Goal: Information Seeking & Learning: Learn about a topic

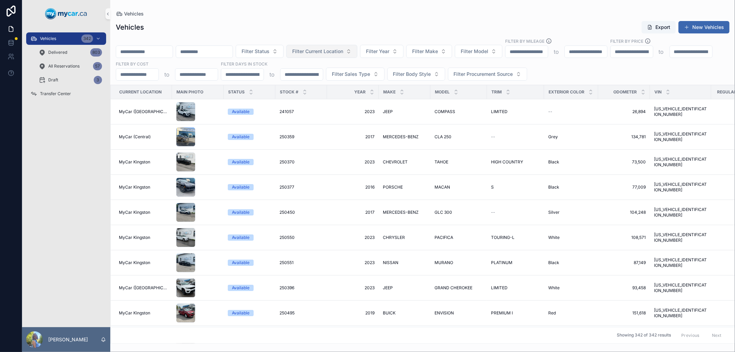
click at [343, 54] on span "Filter Current Location" at bounding box center [317, 51] width 51 height 7
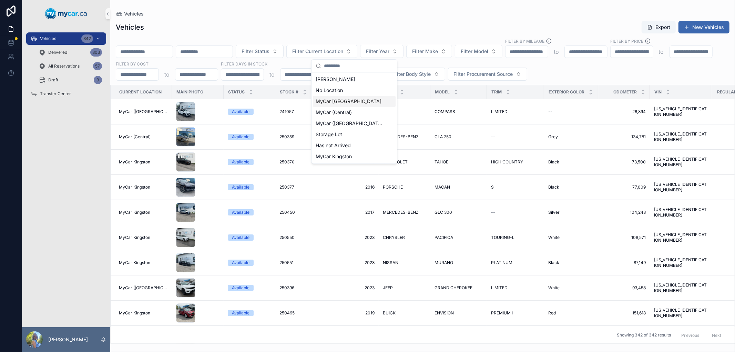
click at [349, 101] on span "MyCar [GEOGRAPHIC_DATA]" at bounding box center [349, 101] width 66 height 7
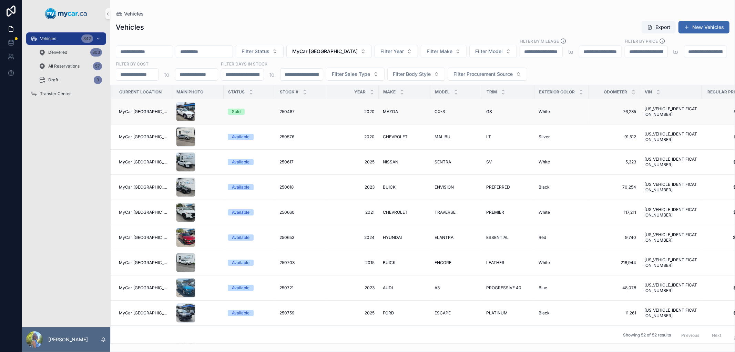
click at [280, 112] on span "250487" at bounding box center [287, 112] width 15 height 6
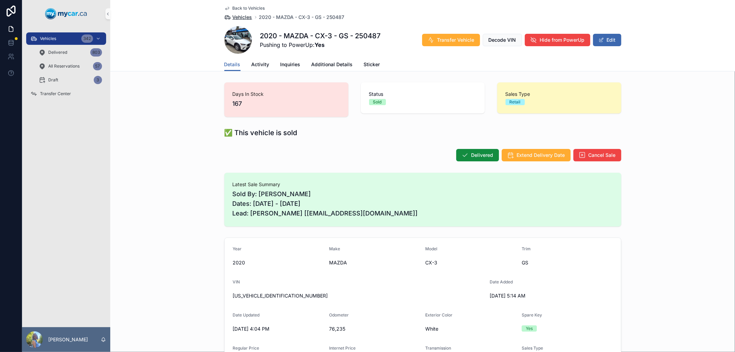
click at [249, 16] on span "Vehicles" at bounding box center [243, 17] width 20 height 7
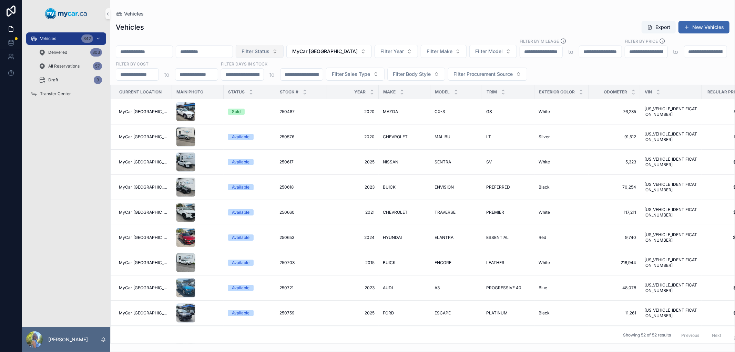
click at [284, 52] on button "Filter Status" at bounding box center [260, 51] width 48 height 13
click at [284, 91] on div "Reserved" at bounding box center [292, 90] width 83 height 11
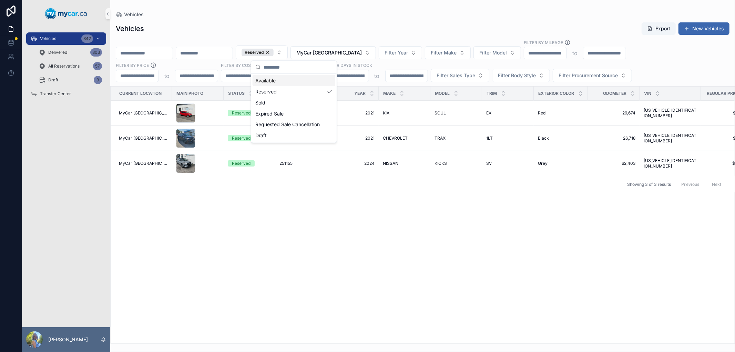
click at [284, 17] on div "Vehicles" at bounding box center [423, 14] width 614 height 7
click at [282, 139] on span "251064" at bounding box center [287, 138] width 14 height 6
click at [275, 162] on td "251155 251155" at bounding box center [301, 163] width 52 height 25
click at [282, 163] on span "251155" at bounding box center [286, 164] width 13 height 6
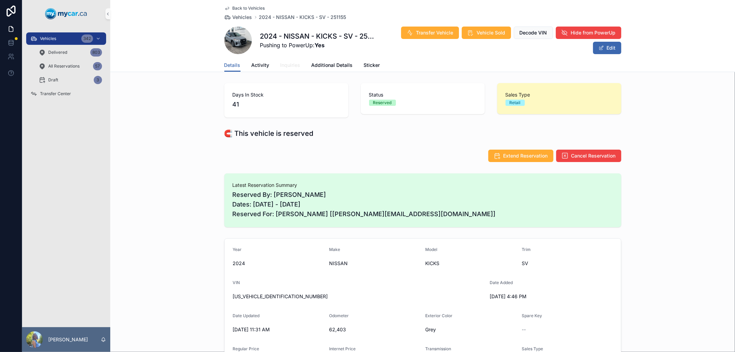
click at [290, 68] on span "Inquiries" at bounding box center [291, 65] width 20 height 7
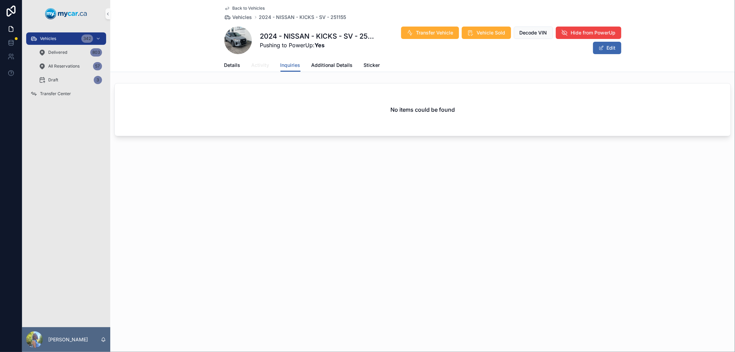
click at [260, 66] on span "Activity" at bounding box center [261, 65] width 18 height 7
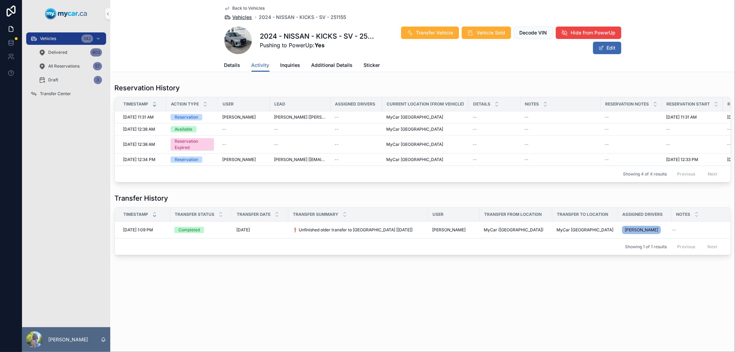
click at [244, 16] on span "Vehicles" at bounding box center [243, 17] width 20 height 7
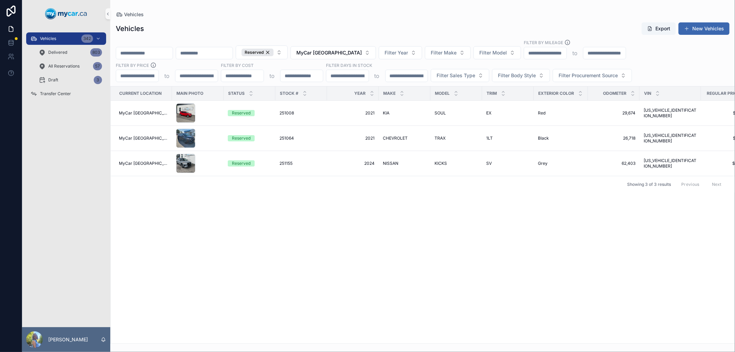
click at [723, 0] on div at bounding box center [367, 0] width 735 height 0
click at [238, 278] on div "Current Location Main Photo Status Stock # Year Make Model Trim Exterior Color …" at bounding box center [423, 215] width 624 height 257
click at [288, 51] on button "Reserved" at bounding box center [262, 53] width 52 height 14
click at [291, 103] on div "Sold" at bounding box center [294, 102] width 83 height 11
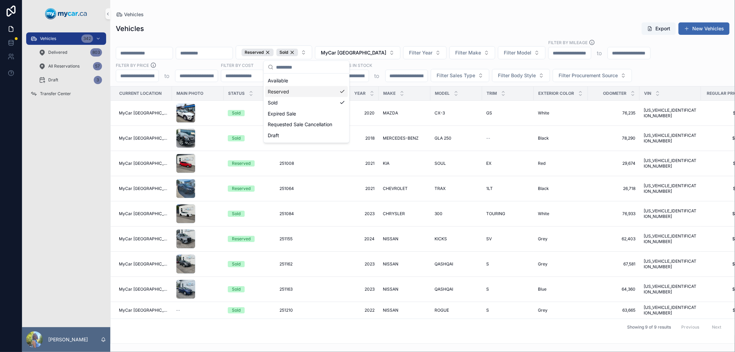
click at [295, 94] on div "Reserved" at bounding box center [306, 91] width 83 height 11
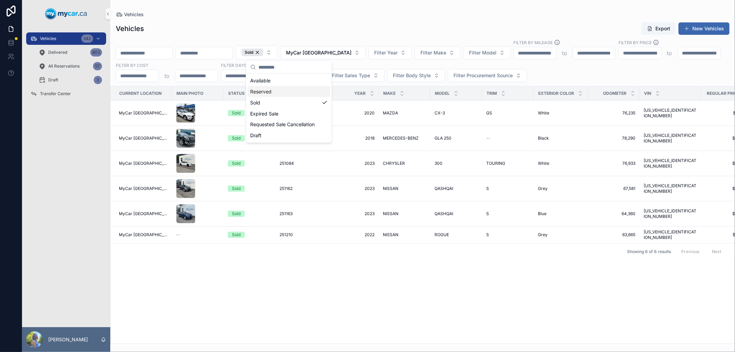
click at [399, 21] on div "Vehicles Export New Vehicles Sold MyCar [GEOGRAPHIC_DATA] Filter Year Filter Ma…" at bounding box center [422, 181] width 625 height 326
click at [284, 113] on span "250487" at bounding box center [287, 113] width 15 height 6
click at [281, 136] on span "250964" at bounding box center [287, 138] width 15 height 6
click at [280, 163] on span "251084" at bounding box center [287, 164] width 14 height 6
click at [280, 187] on span "251162" at bounding box center [286, 189] width 13 height 6
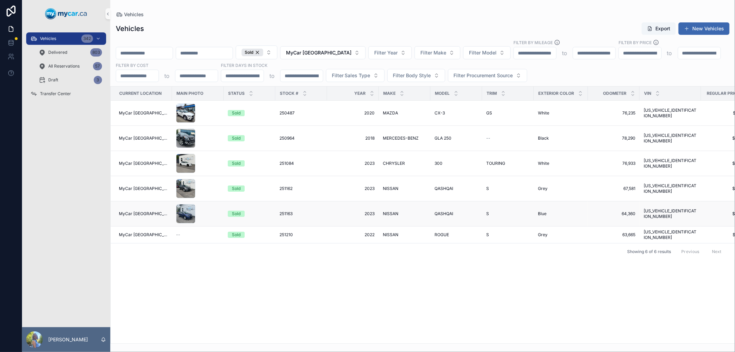
click at [282, 214] on span "251163" at bounding box center [286, 214] width 13 height 6
click at [281, 232] on span "251210" at bounding box center [286, 235] width 13 height 6
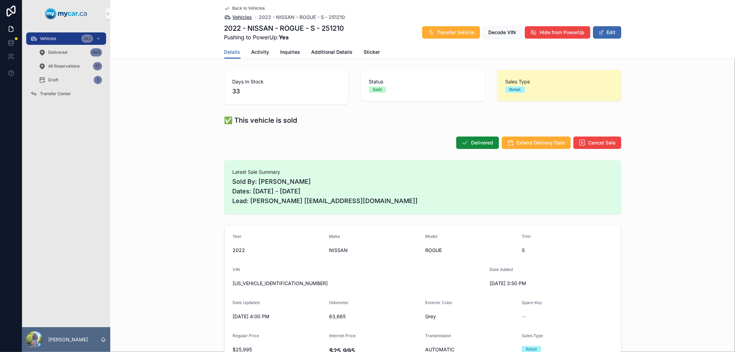
click at [241, 16] on span "Vehicles" at bounding box center [243, 17] width 20 height 7
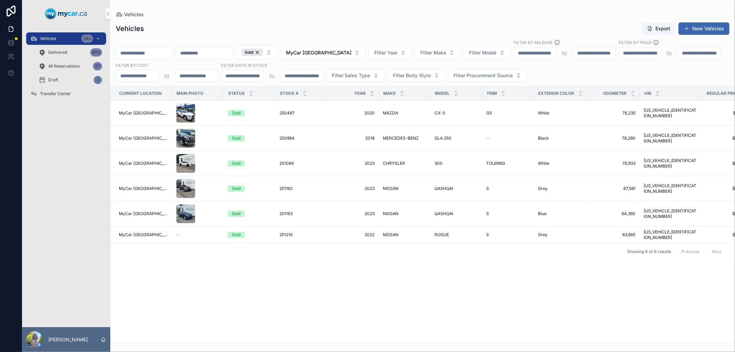
click at [147, 51] on input "scrollable content" at bounding box center [144, 53] width 57 height 10
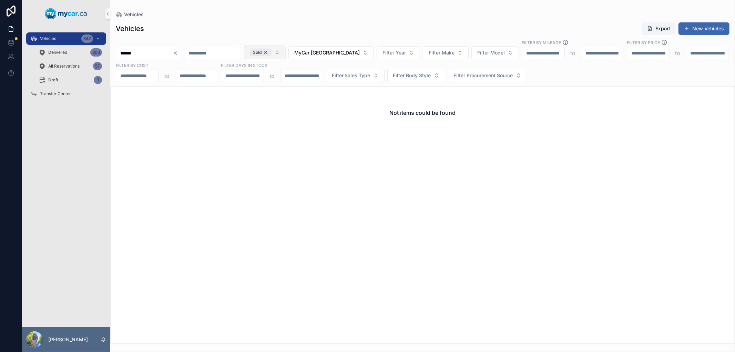
type input "******"
click at [272, 53] on div "Sold" at bounding box center [261, 53] width 22 height 8
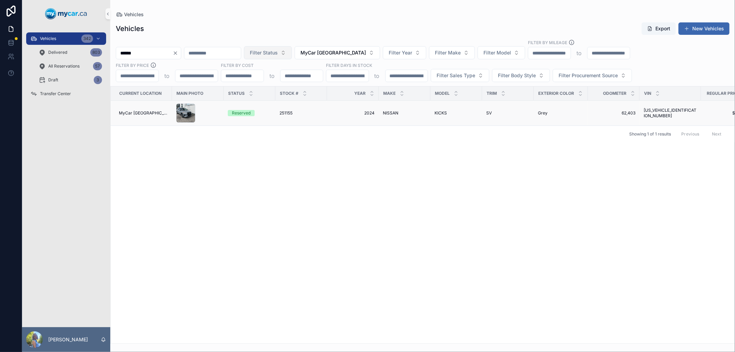
click at [284, 115] on span "251155" at bounding box center [286, 113] width 13 height 6
